Goal: Information Seeking & Learning: Learn about a topic

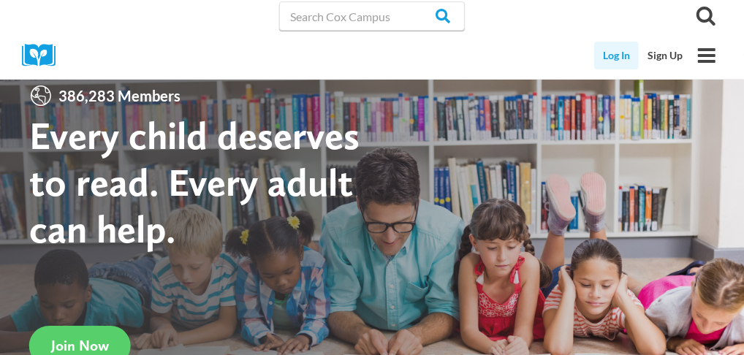
click at [621, 51] on link "Log In" at bounding box center [616, 56] width 45 height 28
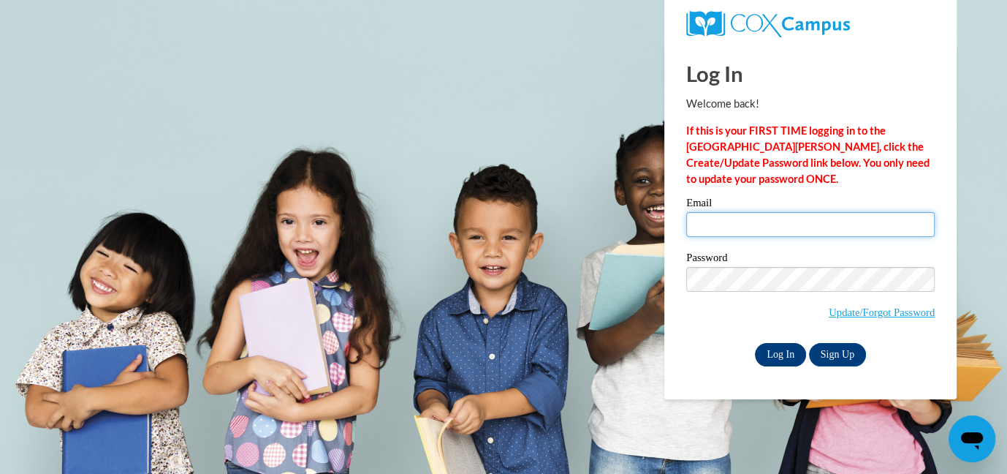
type input "[PERSON_NAME][EMAIL_ADDRESS][PERSON_NAME][DOMAIN_NAME]"
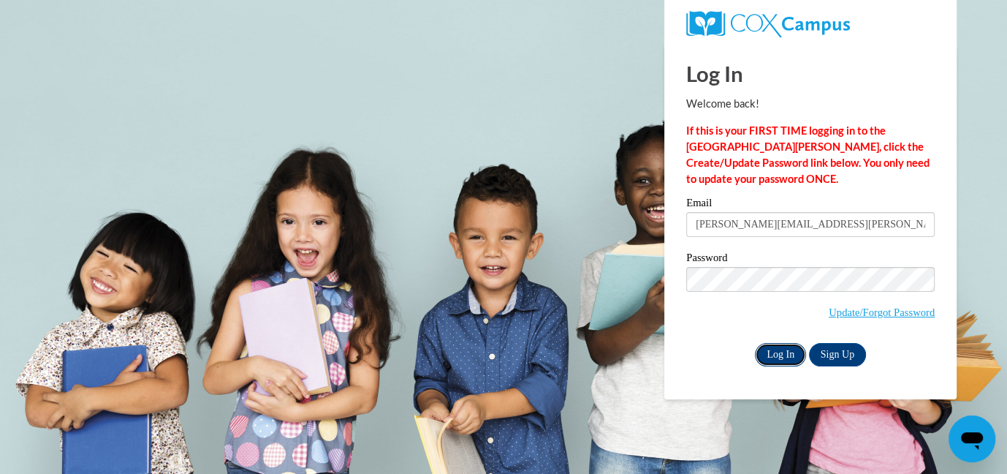
click at [774, 349] on input "Log In" at bounding box center [780, 354] width 51 height 23
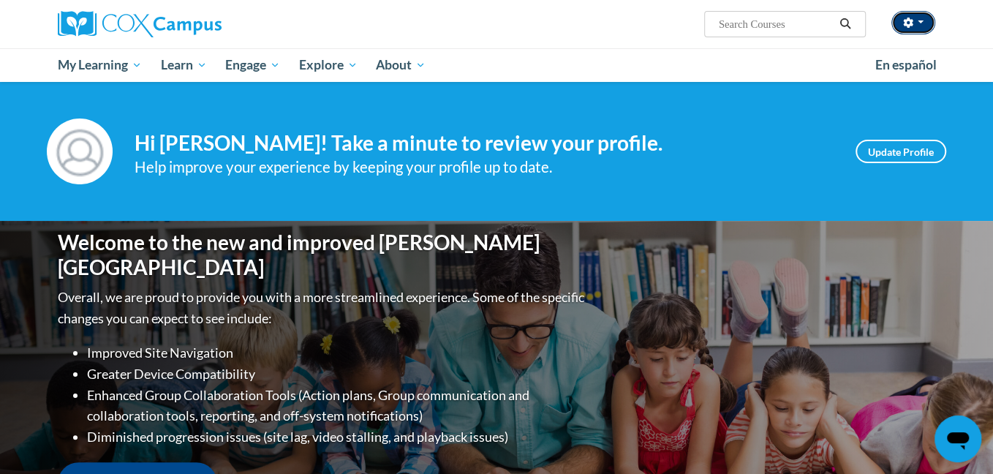
click at [925, 26] on button "button" at bounding box center [913, 22] width 44 height 23
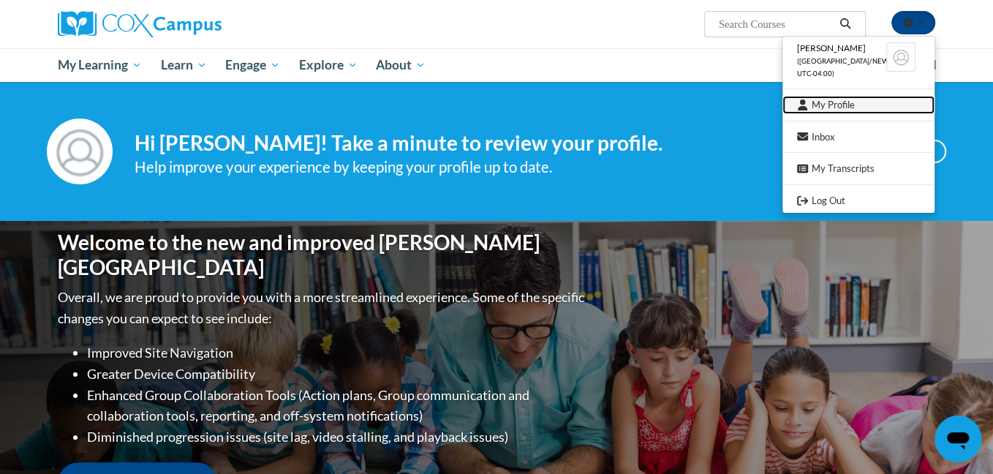
click at [850, 105] on link "My Profile" at bounding box center [858, 105] width 152 height 18
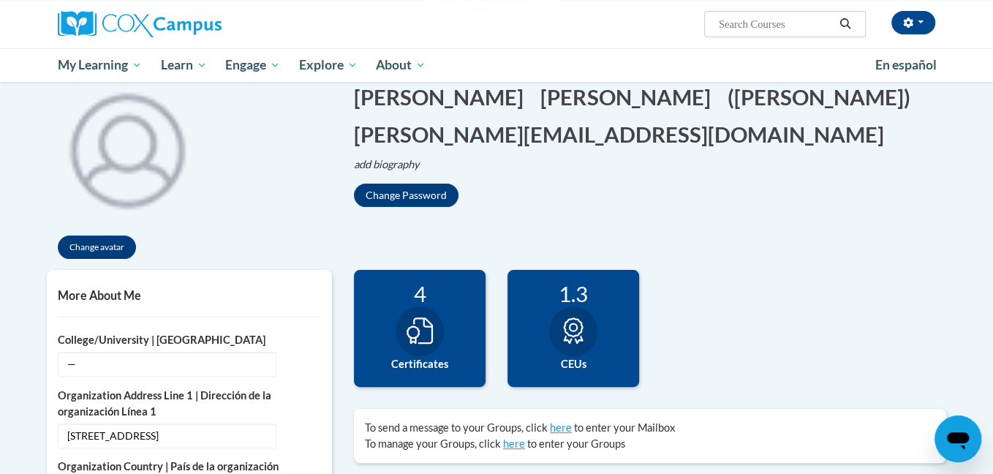
scroll to position [155, 0]
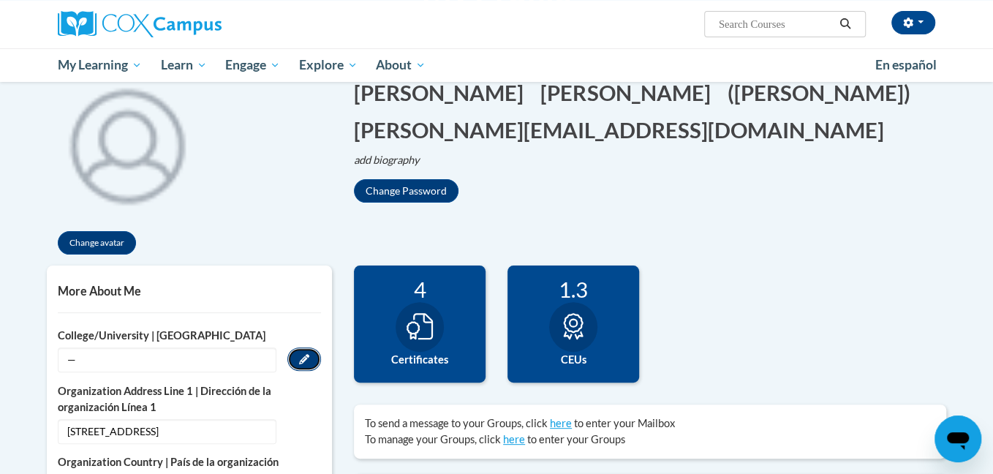
click at [303, 357] on icon "Custom profile fields" at bounding box center [304, 359] width 10 height 10
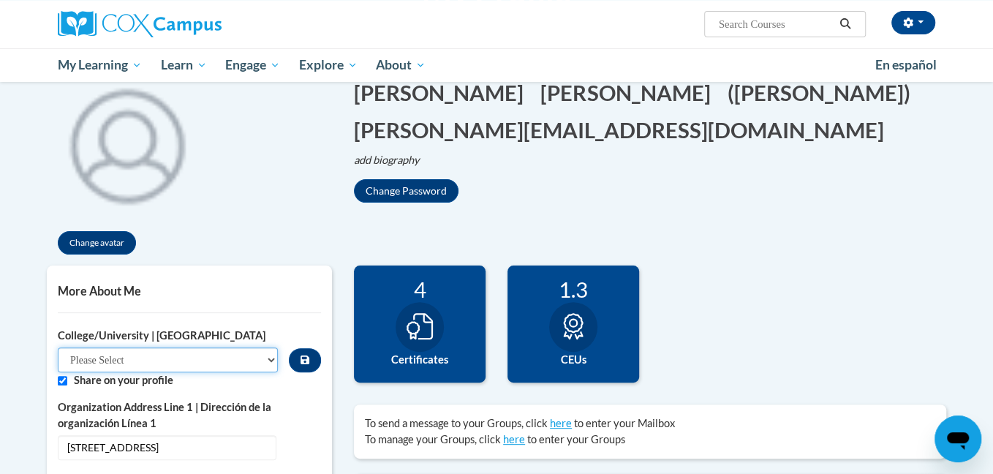
click at [263, 355] on select "Please Select College/University Staff | Empleado universitario College/Univers…" at bounding box center [168, 359] width 220 height 25
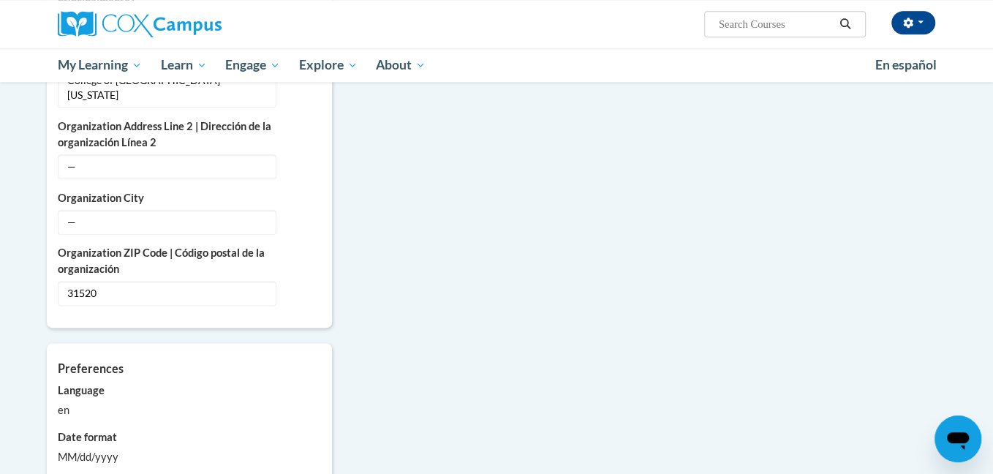
scroll to position [1008, 0]
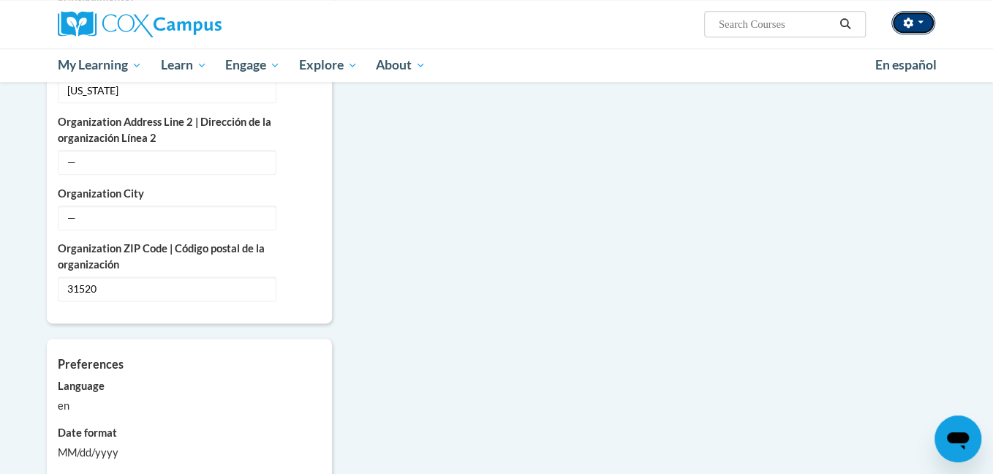
click at [913, 22] on icon "button" at bounding box center [908, 23] width 10 height 10
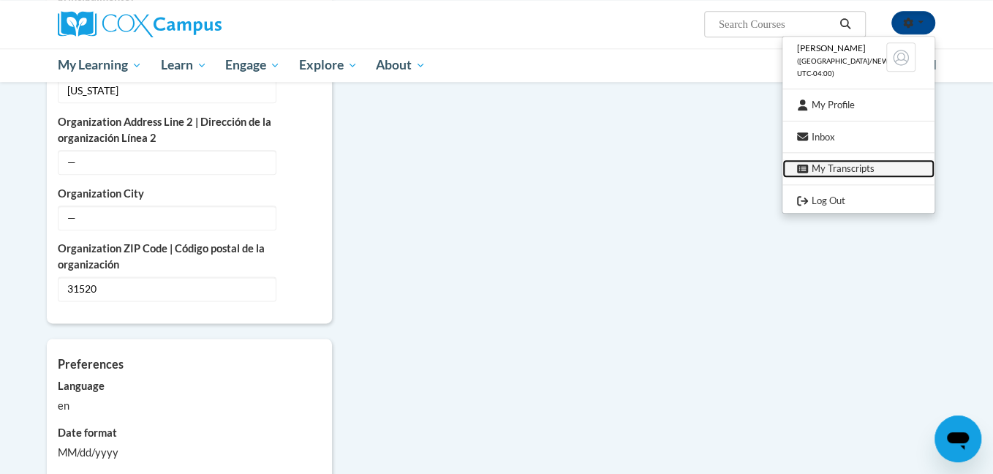
click at [857, 172] on link "My Transcripts" at bounding box center [858, 168] width 152 height 18
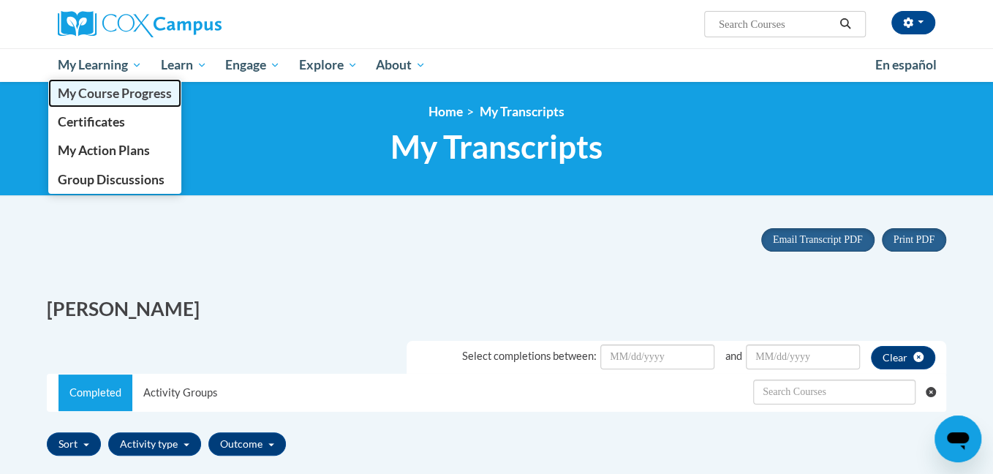
click at [116, 92] on span "My Course Progress" at bounding box center [115, 93] width 114 height 15
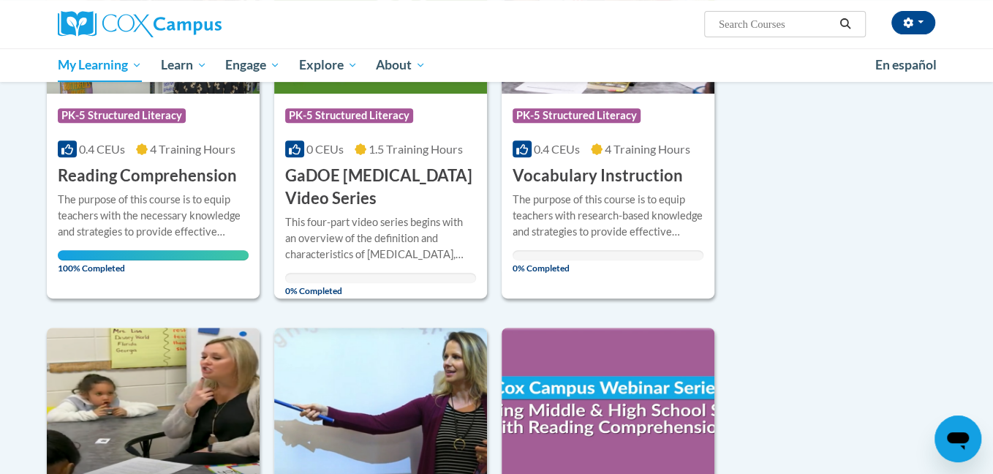
scroll to position [310, 0]
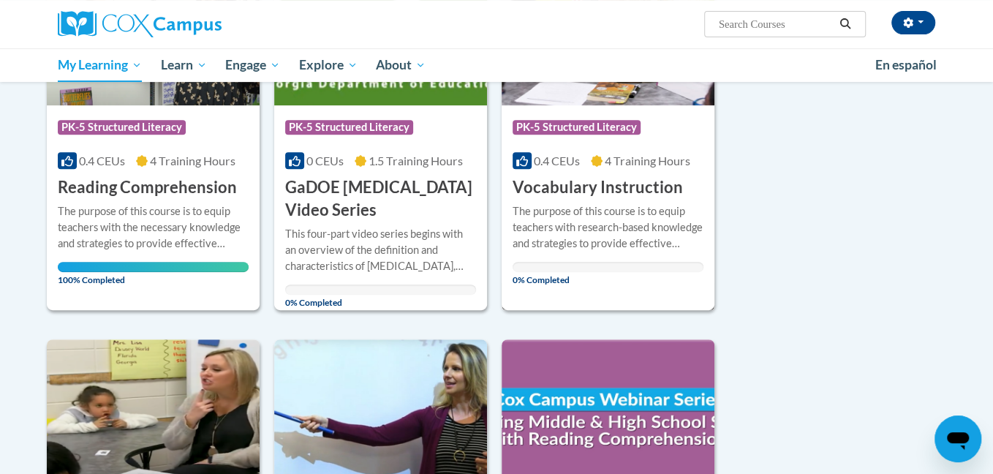
click at [579, 192] on h3 "Vocabulary Instruction" at bounding box center [597, 187] width 170 height 23
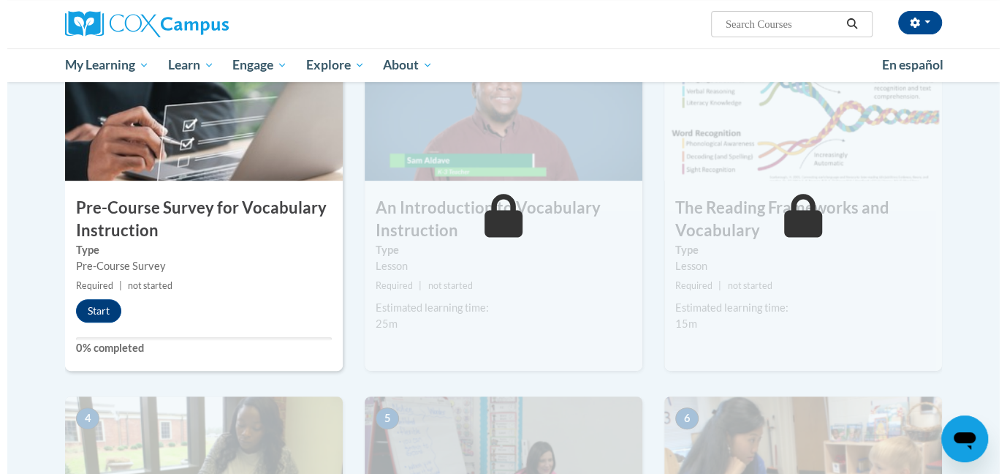
scroll to position [349, 0]
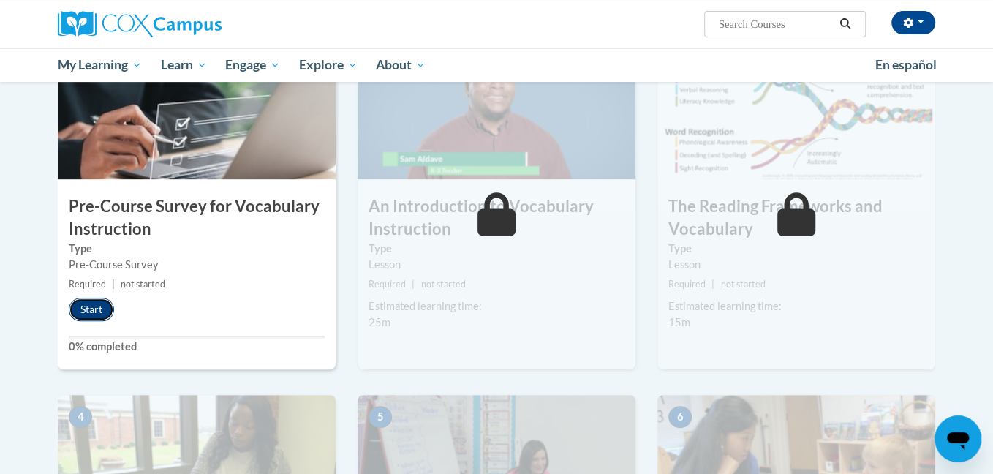
click at [80, 312] on button "Start" at bounding box center [91, 309] width 45 height 23
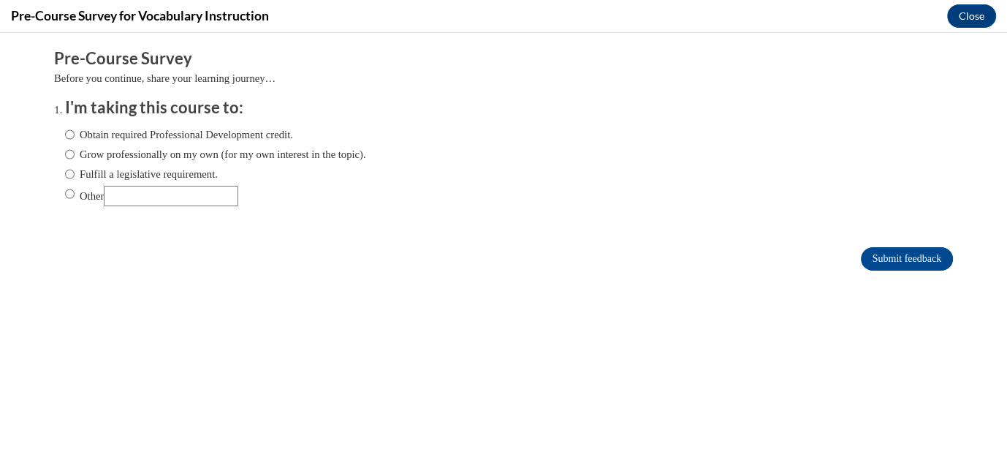
scroll to position [0, 0]
click at [65, 191] on input "Other" at bounding box center [70, 194] width 10 height 16
radio input "true"
click at [897, 259] on input "Submit feedback" at bounding box center [907, 258] width 92 height 23
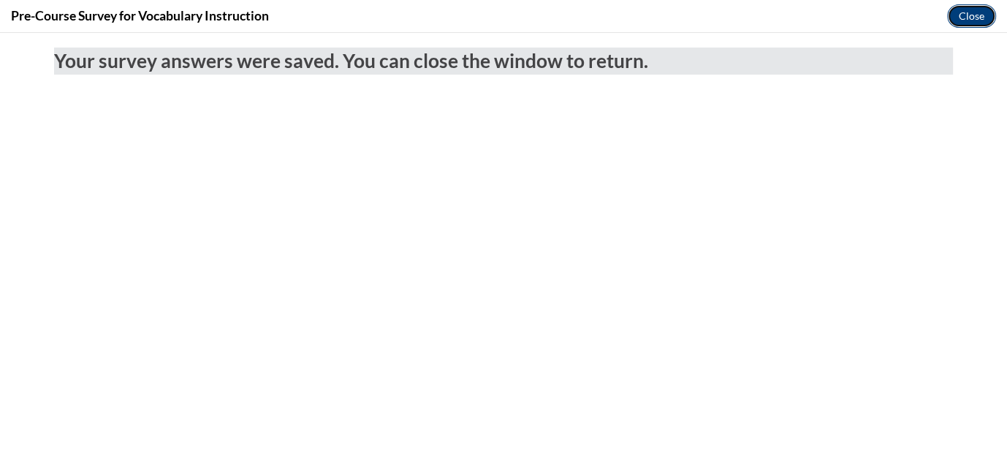
click at [969, 11] on button "Close" at bounding box center [971, 15] width 49 height 23
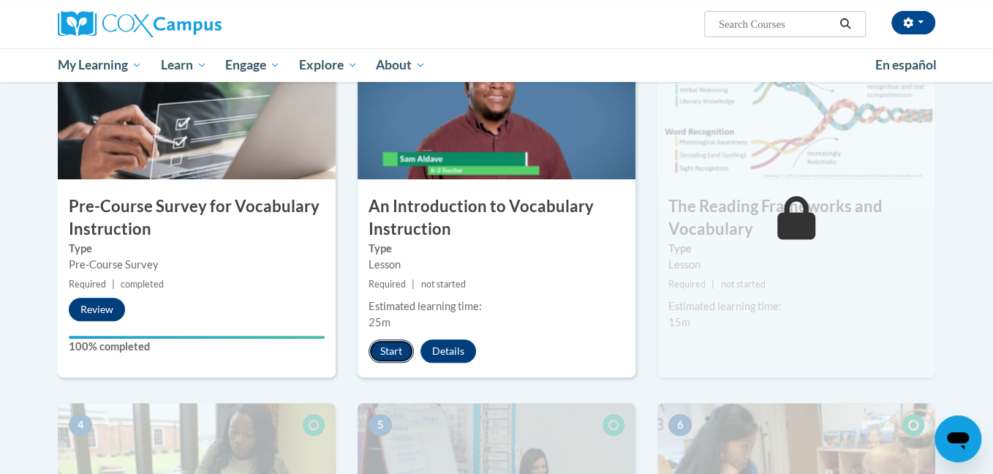
click at [389, 346] on button "Start" at bounding box center [390, 350] width 45 height 23
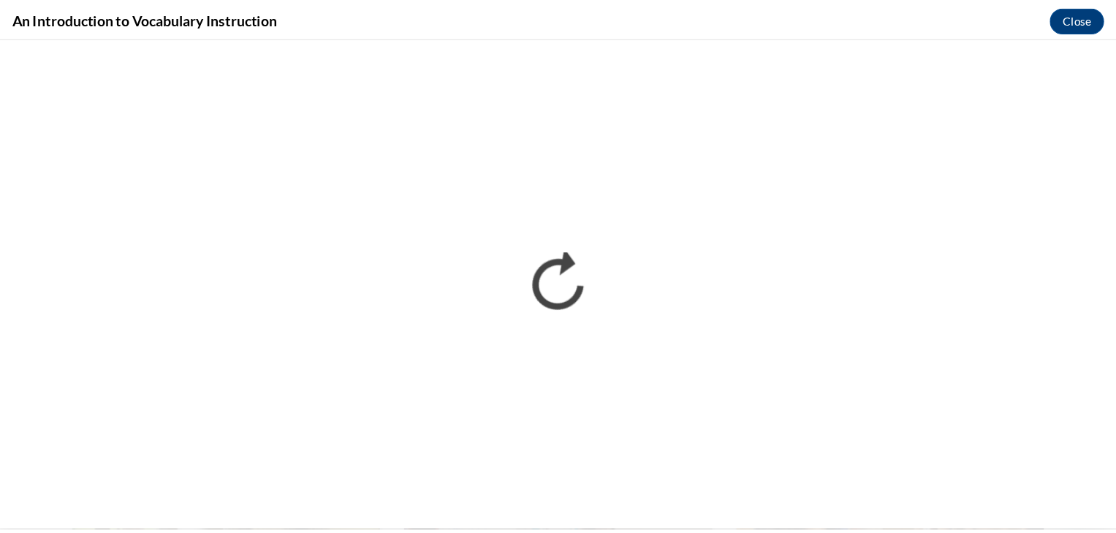
scroll to position [349, 0]
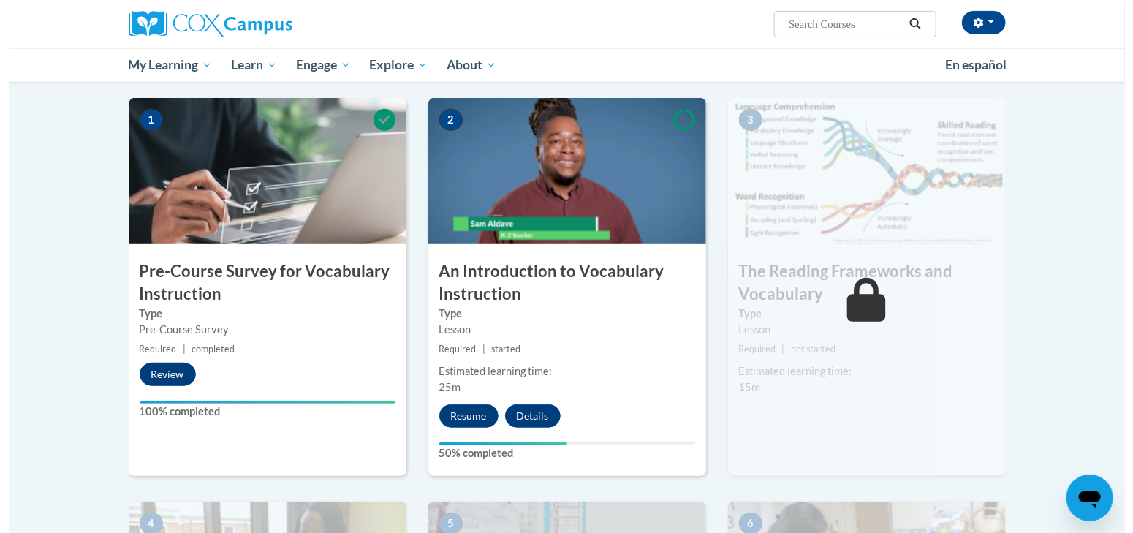
scroll to position [338, 0]
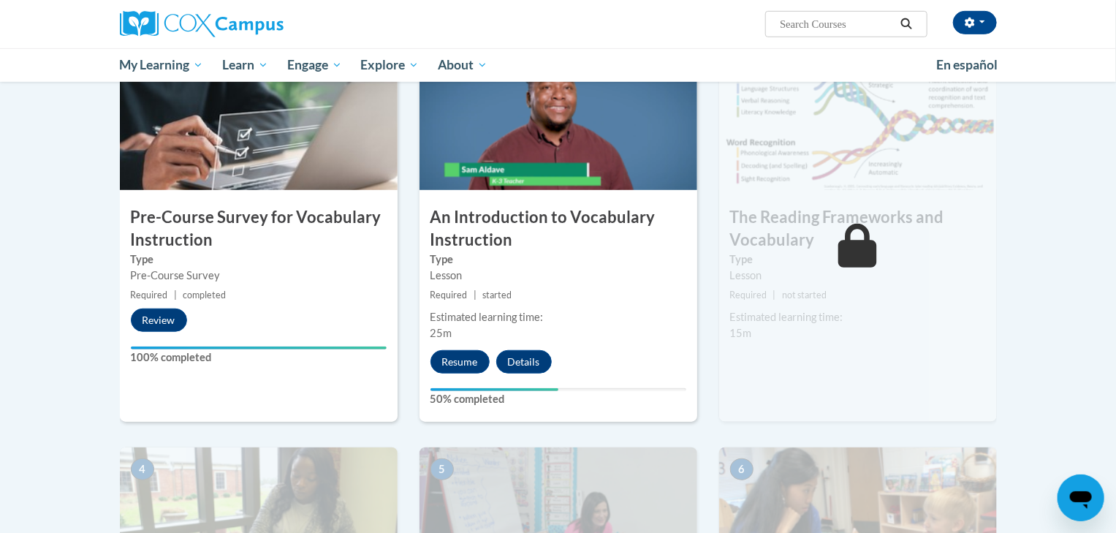
click at [877, 309] on div "Estimated learning time:" at bounding box center [858, 317] width 256 height 16
click at [461, 357] on button "Resume" at bounding box center [460, 361] width 59 height 23
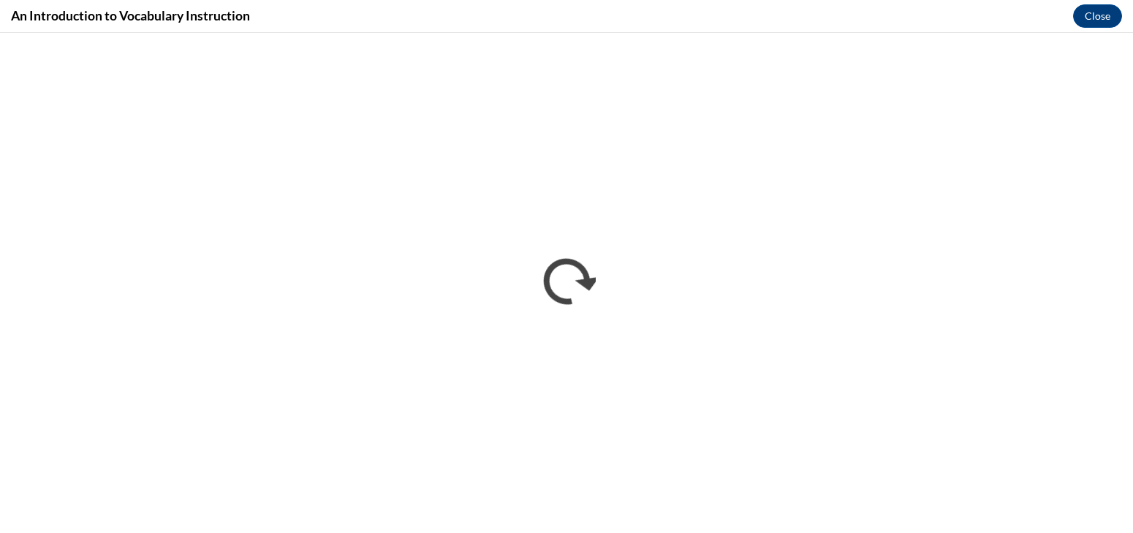
scroll to position [0, 0]
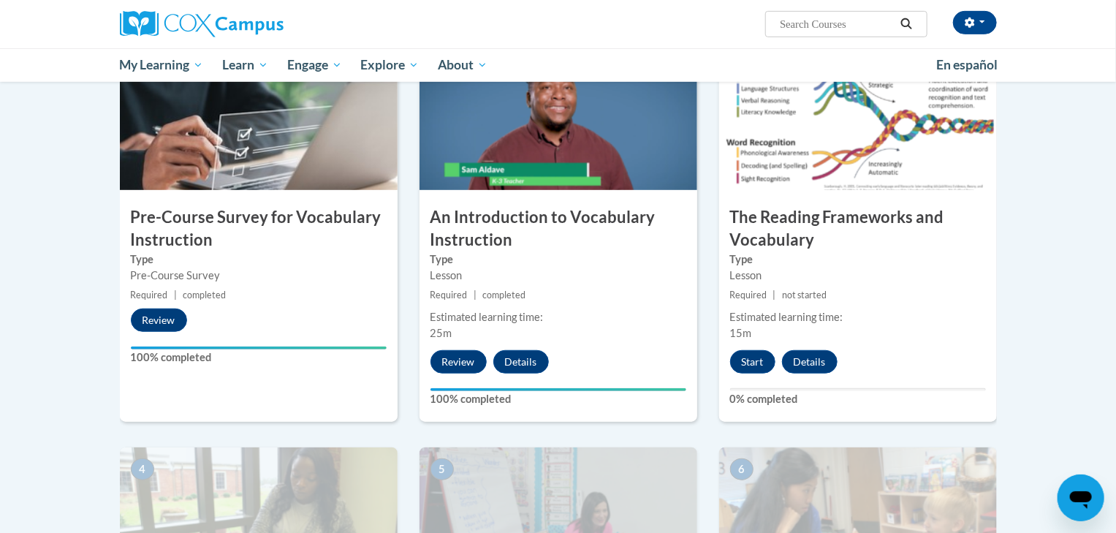
scroll to position [333, 0]
